Goal: Task Accomplishment & Management: Complete application form

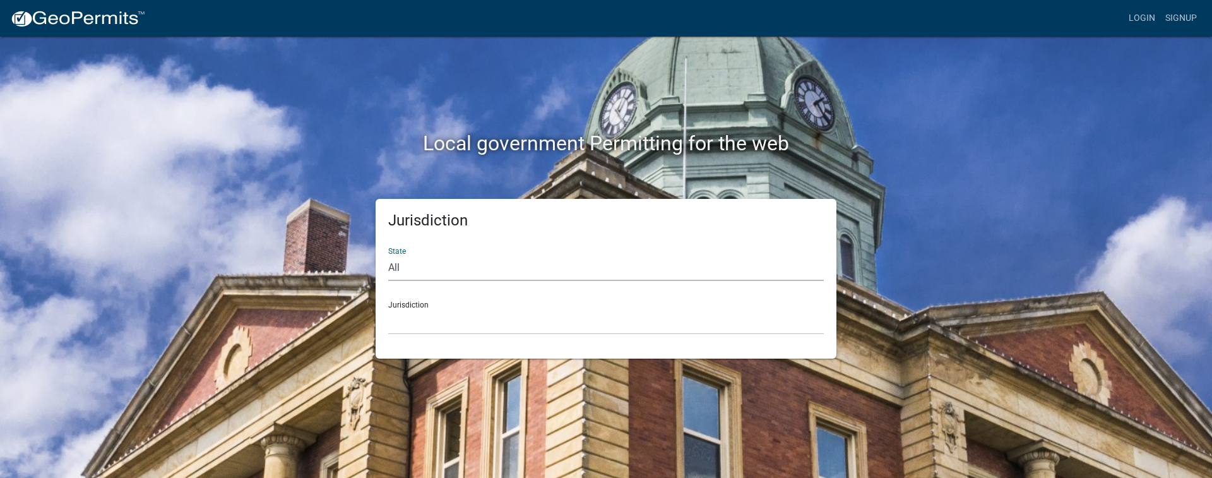
select select "[US_STATE]"
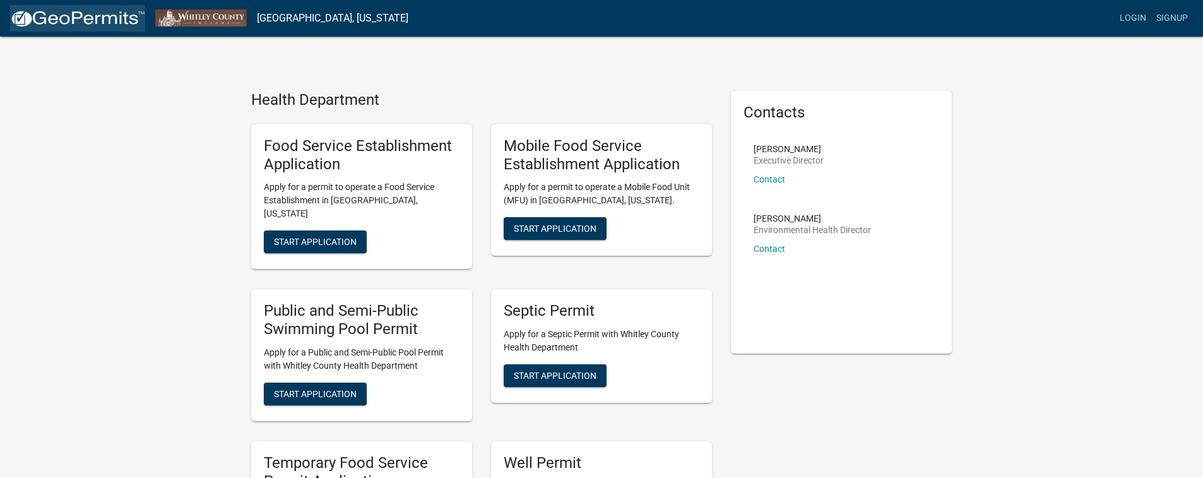
click at [97, 15] on img at bounding box center [77, 18] width 135 height 19
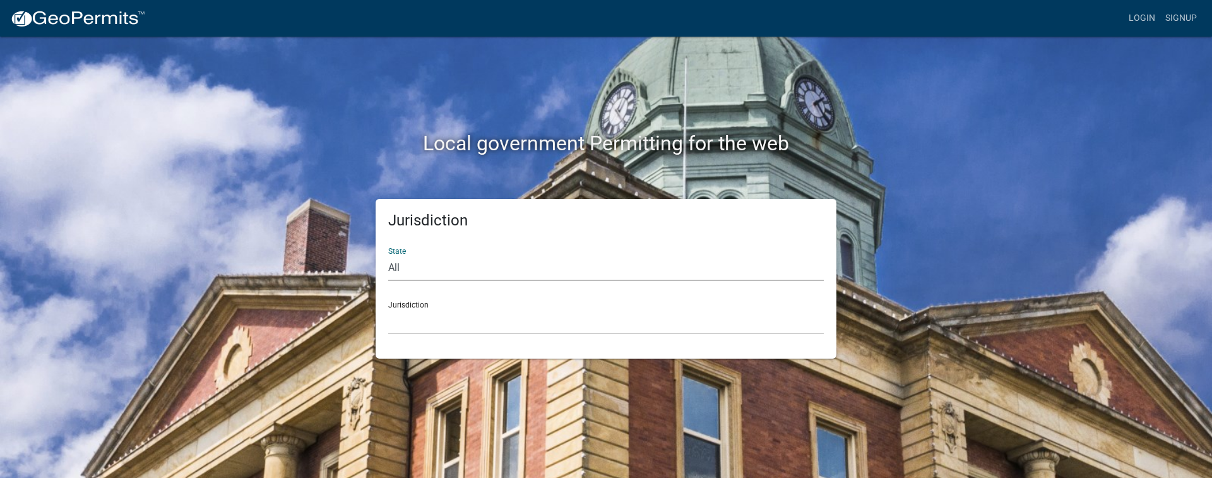
select select "[US_STATE]"
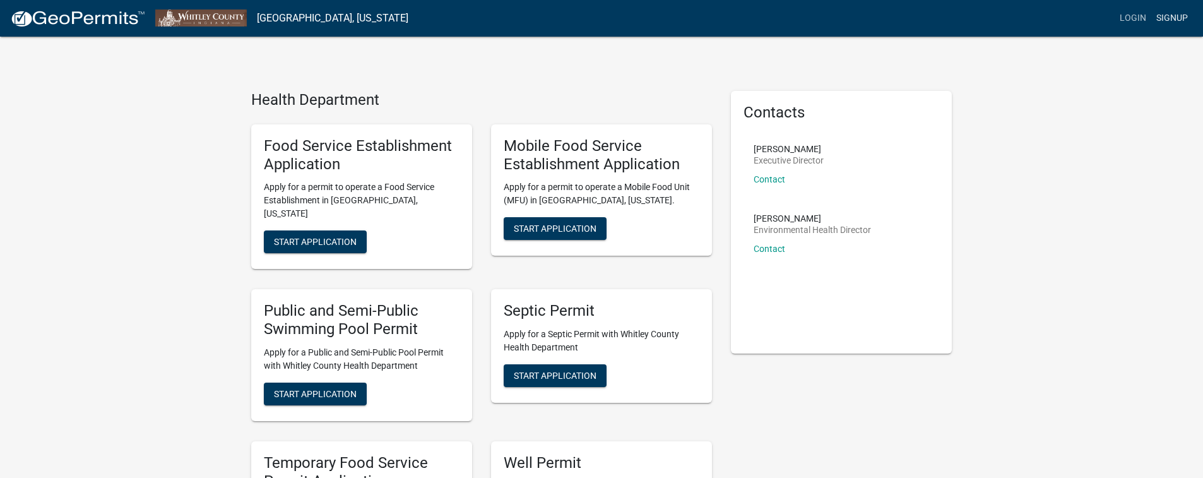
click at [1171, 18] on link "Signup" at bounding box center [1173, 18] width 42 height 24
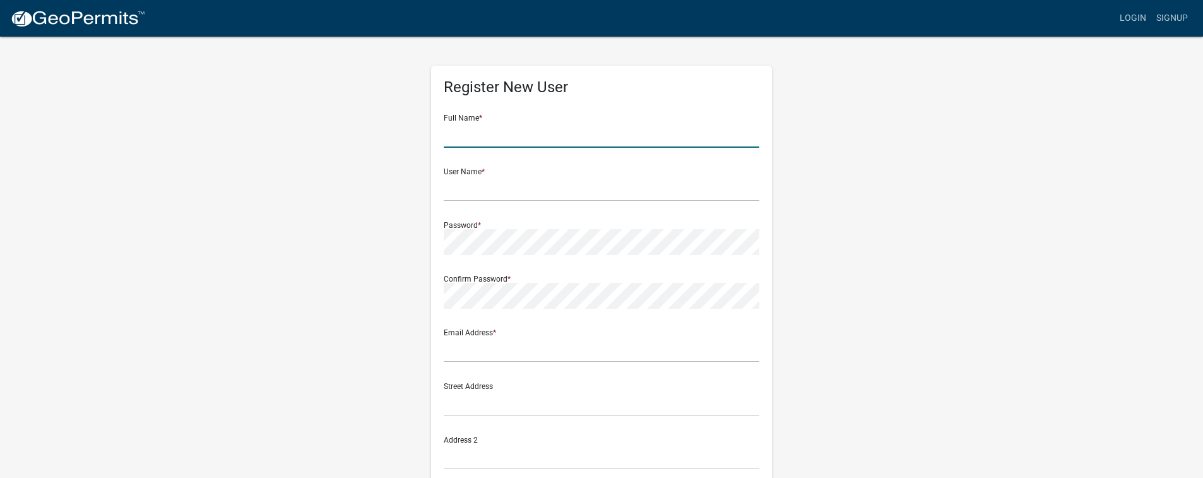
click at [633, 132] on input "text" at bounding box center [602, 135] width 316 height 26
type input "[PERSON_NAME]"
type input "[EMAIL_ADDRESS][DOMAIN_NAME]"
click at [540, 138] on input "[PERSON_NAME]" at bounding box center [602, 135] width 316 height 26
drag, startPoint x: 540, startPoint y: 138, endPoint x: 398, endPoint y: 145, distance: 142.2
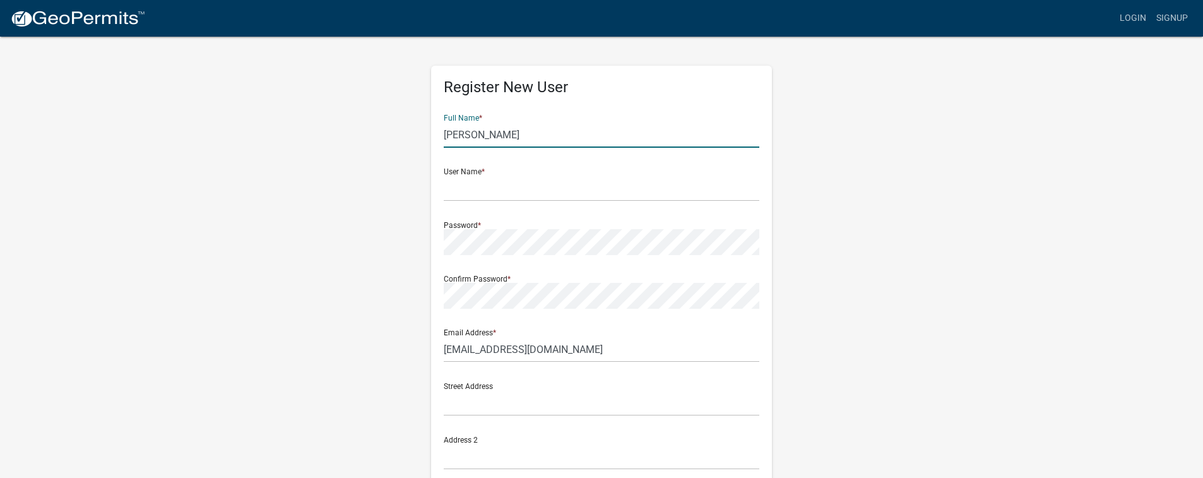
click at [398, 145] on div "Register New User Full Name * [PERSON_NAME] User Name * Password * Confirm Pass…" at bounding box center [602, 373] width 720 height 676
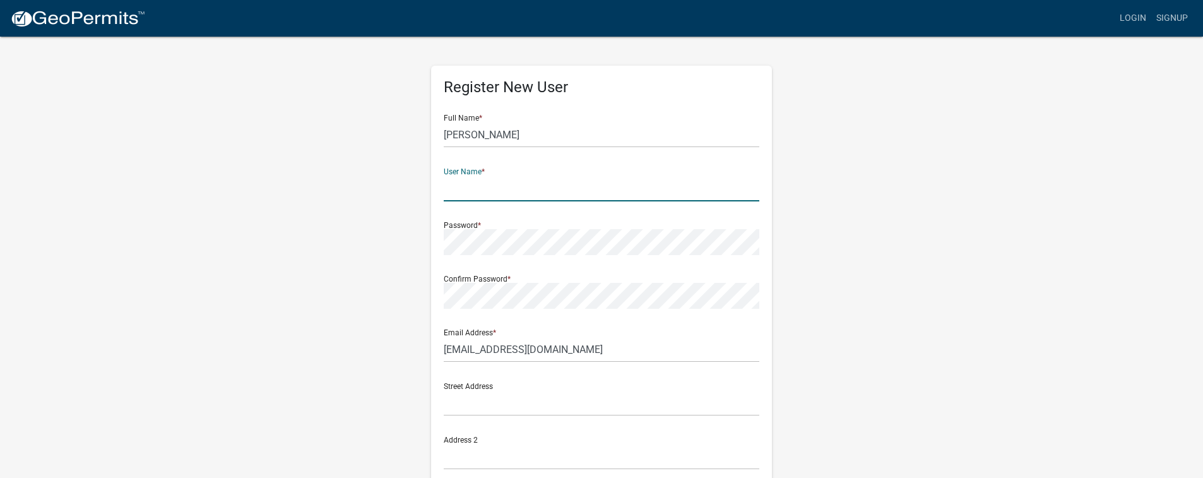
click at [572, 191] on input "text" at bounding box center [602, 189] width 316 height 26
type input "Mytechy1"
drag, startPoint x: 843, startPoint y: 334, endPoint x: 831, endPoint y: 352, distance: 21.4
click at [842, 337] on div "Register New User Full Name * [PERSON_NAME] User Name * Mytechy1 Password * Con…" at bounding box center [602, 373] width 720 height 676
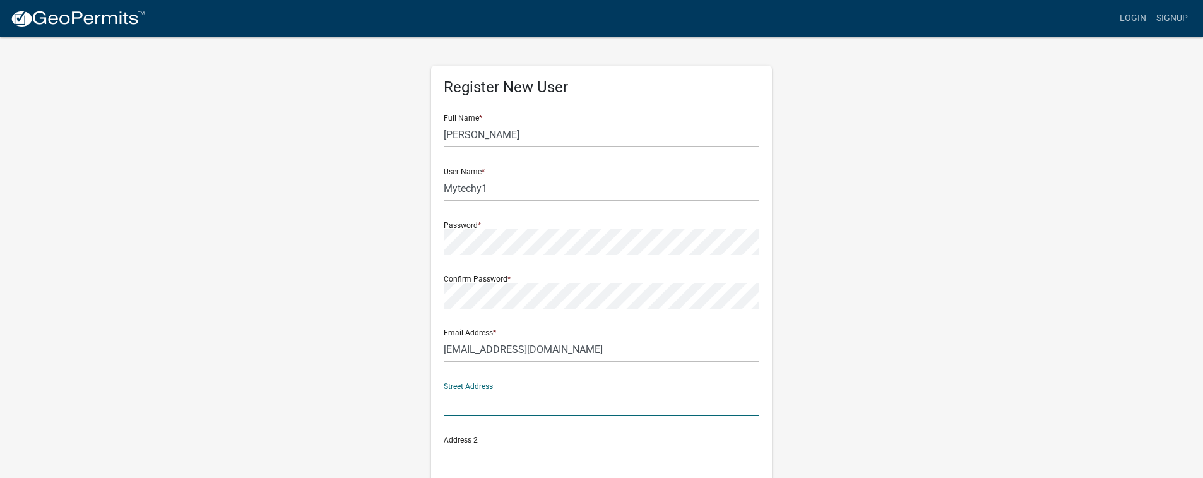
click at [622, 402] on input "text" at bounding box center [602, 403] width 316 height 26
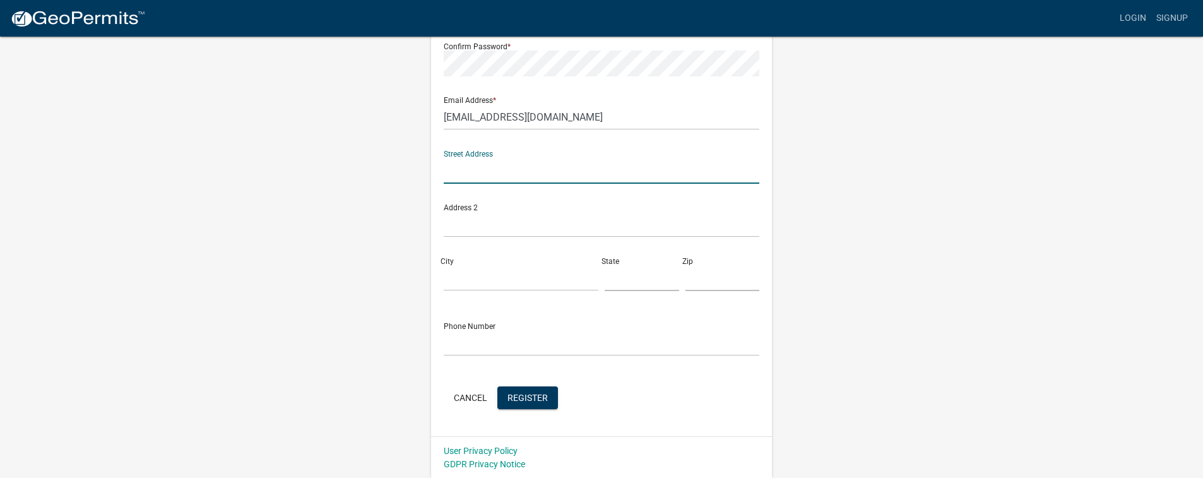
click at [474, 171] on input "text" at bounding box center [602, 171] width 316 height 26
type input "119 N 200 E"
type input "[GEOGRAPHIC_DATA]"
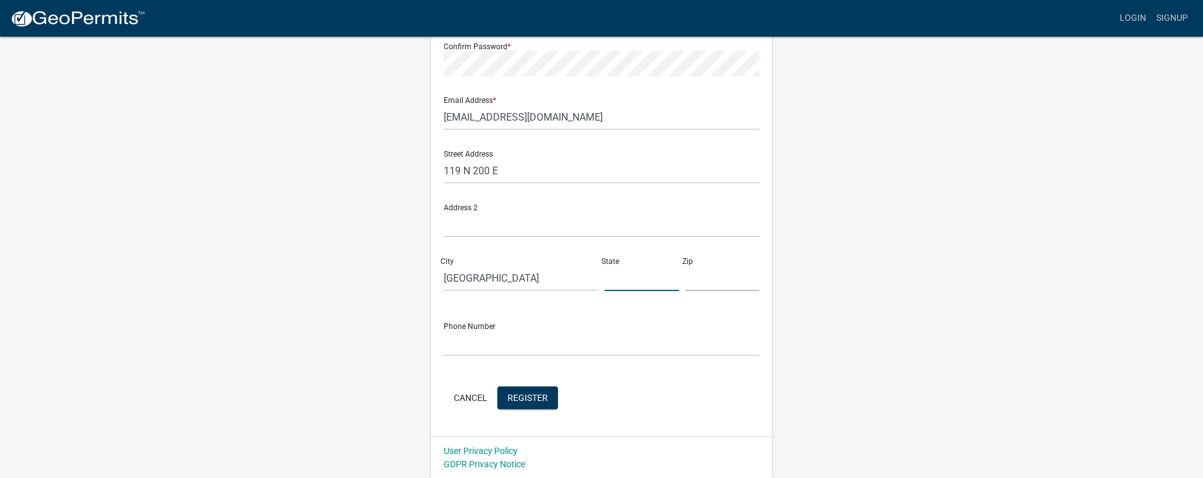
type input "[GEOGRAPHIC_DATA], [GEOGRAPHIC_DATA]"
type input "46725"
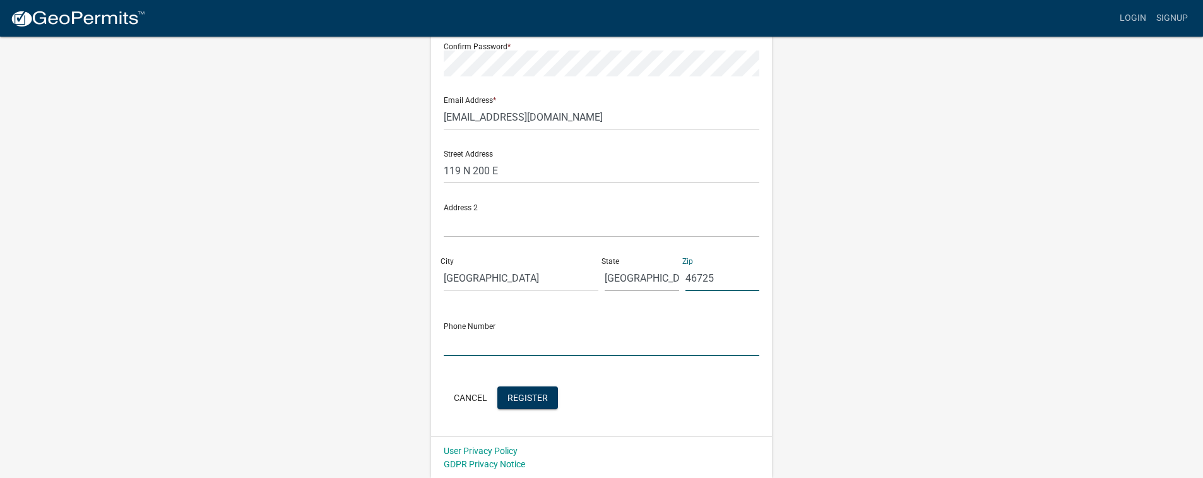
click at [482, 340] on input "text" at bounding box center [602, 343] width 316 height 26
type input "2602482446"
click at [544, 395] on span "Register" at bounding box center [528, 397] width 40 height 10
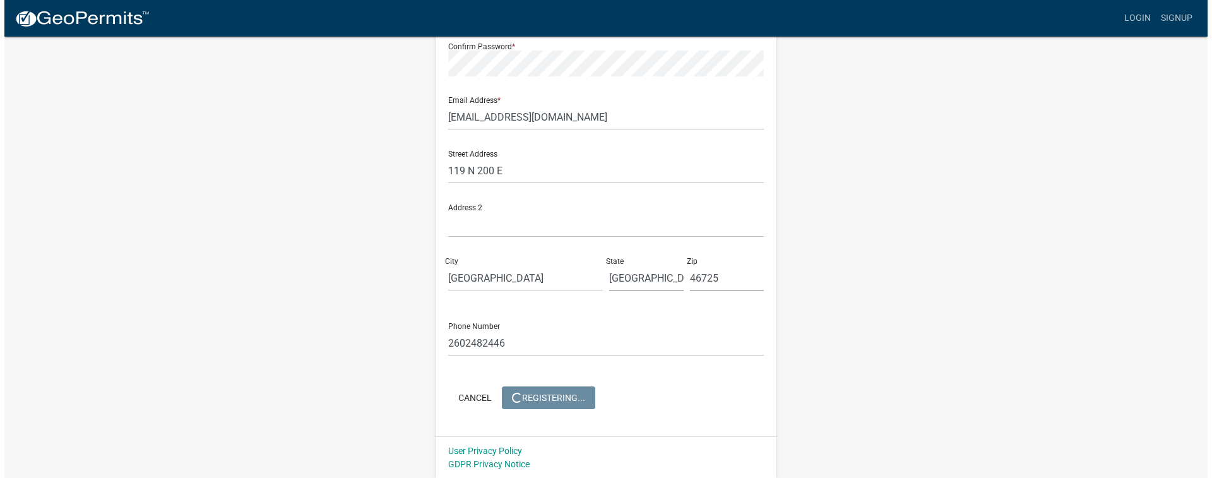
scroll to position [0, 0]
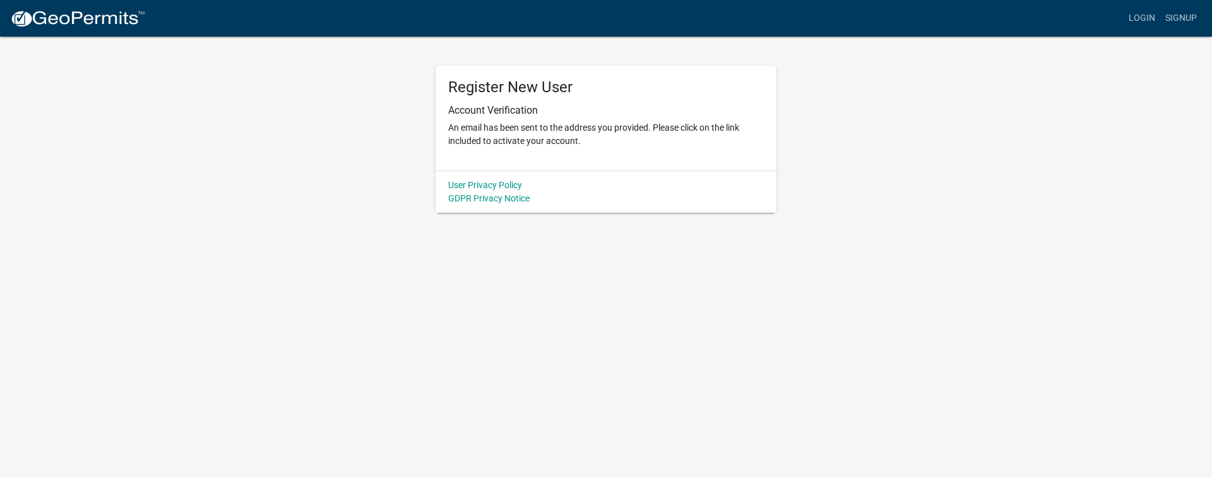
click at [240, 141] on wm-register-view "more_horiz Login Signup Register New User Account Verification An email has bee…" at bounding box center [606, 106] width 1212 height 213
